Goal: Information Seeking & Learning: Learn about a topic

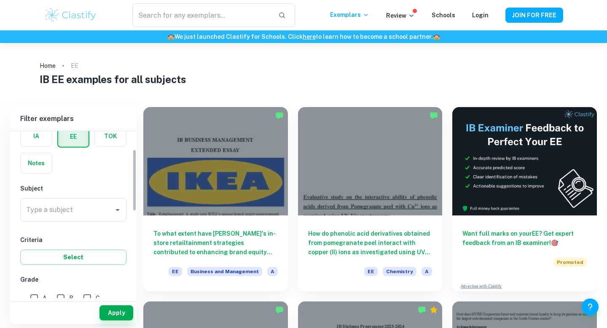
scroll to position [78, 0]
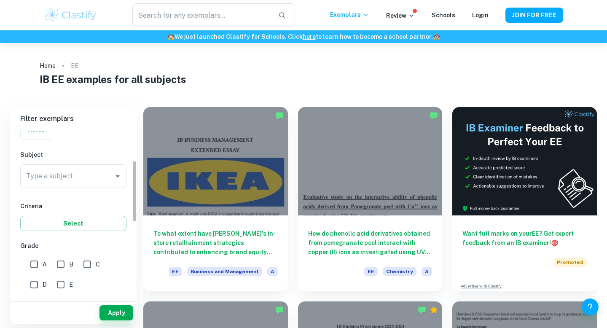
click at [74, 162] on div "Subject Type a subject Type a subject" at bounding box center [73, 170] width 106 height 41
click at [73, 177] on input "Type a subject" at bounding box center [67, 176] width 86 height 16
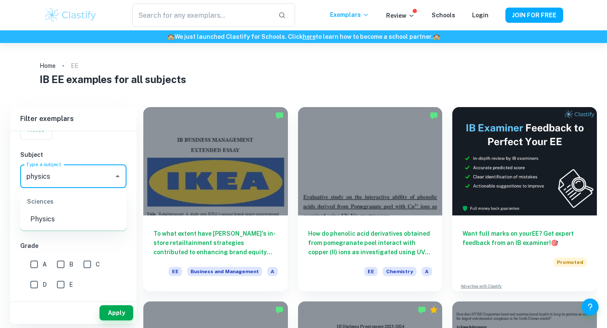
type input "physics"
click at [74, 221] on li "Physics" at bounding box center [73, 219] width 106 height 15
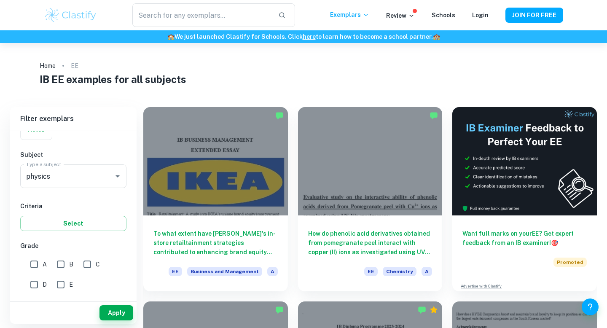
click at [33, 255] on div "A" at bounding box center [40, 263] width 27 height 20
click at [33, 259] on input "A" at bounding box center [34, 264] width 17 height 17
checkbox input "true"
click at [116, 318] on button "Apply" at bounding box center [117, 312] width 34 height 15
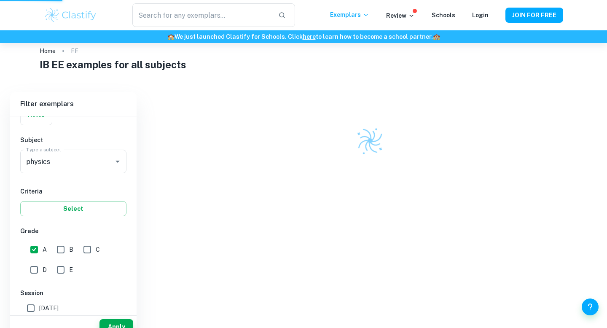
scroll to position [43, 0]
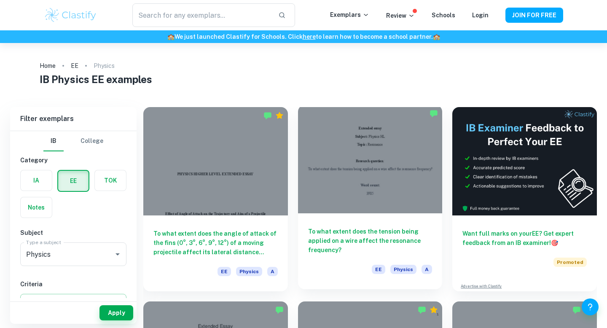
click at [353, 175] on div at bounding box center [370, 159] width 145 height 108
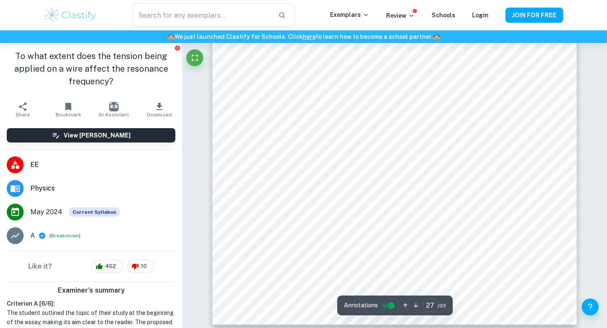
scroll to position [12927, 0]
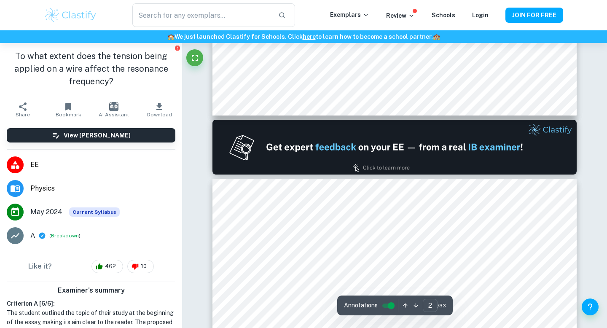
type input "1"
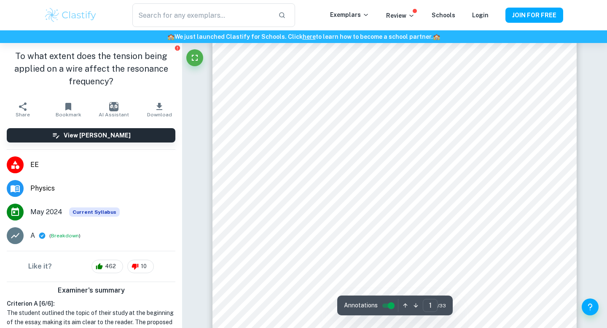
scroll to position [0, 0]
